Goal: Task Accomplishment & Management: Use online tool/utility

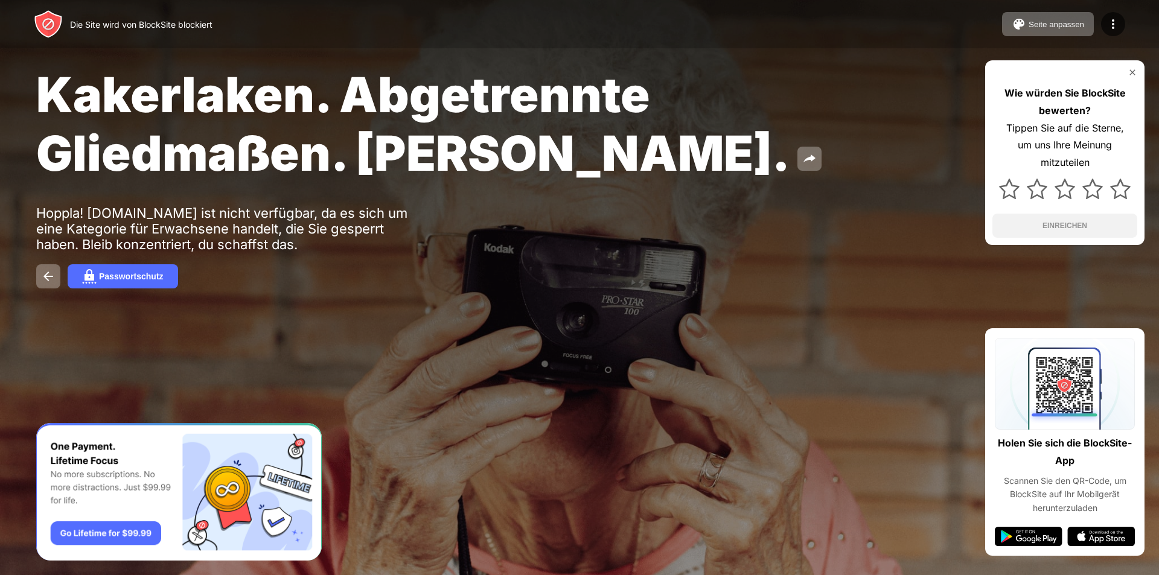
drag, startPoint x: 456, startPoint y: 180, endPoint x: 441, endPoint y: 181, distance: 14.5
